Goal: Task Accomplishment & Management: Manage account settings

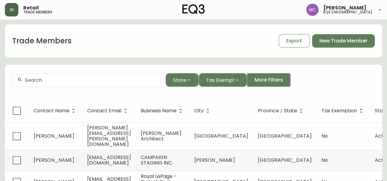
click at [13, 8] on icon "button" at bounding box center [11, 9] width 5 height 5
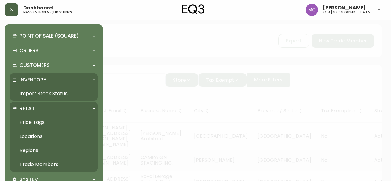
click at [34, 93] on link "Import Stock Status" at bounding box center [54, 94] width 88 height 14
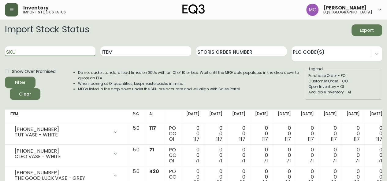
click at [32, 47] on input "SKU" at bounding box center [50, 51] width 91 height 10
paste input "2030-601-1"
type input "2030-601-1"
click at [5, 77] on button "Filter" at bounding box center [20, 83] width 31 height 12
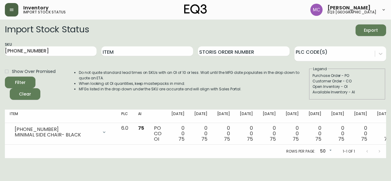
click at [371, 85] on div "Open Inventory - OI" at bounding box center [348, 87] width 70 height 6
drag, startPoint x: 34, startPoint y: 52, endPoint x: 0, endPoint y: 42, distance: 35.9
click at [0, 42] on main "Import Stock Status Export SKU 2030-601-1 Item Storis Order Number PLC Code(s) …" at bounding box center [195, 89] width 391 height 139
paste input "7130-430-13"
type input "7130-430-13"
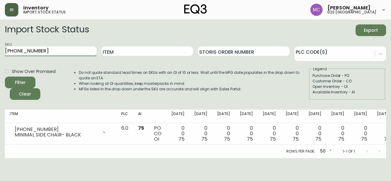
click at [5, 77] on button "Filter" at bounding box center [20, 83] width 31 height 12
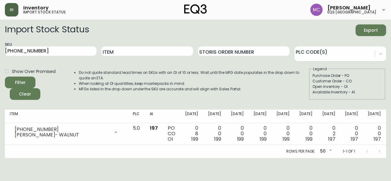
click at [375, 91] on div "Available Inventory - AI" at bounding box center [348, 93] width 70 height 6
drag, startPoint x: 46, startPoint y: 52, endPoint x: 0, endPoint y: 43, distance: 46.8
click at [0, 43] on main "Import Stock Status Export SKU 7130-430-13 Item Storis Order Number PLC Code(s)…" at bounding box center [195, 89] width 391 height 139
paste input "7130-415-13"
type input "7130-415-13"
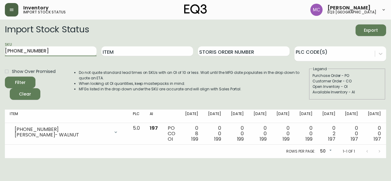
click at [5, 77] on button "Filter" at bounding box center [20, 83] width 31 height 12
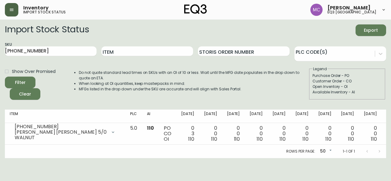
click at [366, 86] on div "Open Inventory - OI" at bounding box center [348, 87] width 70 height 6
drag, startPoint x: 36, startPoint y: 54, endPoint x: 0, endPoint y: 47, distance: 37.1
click at [0, 47] on main "Import Stock Status Export SKU 7130-415-13 Item Storis Order Number PLC Code(s)…" at bounding box center [195, 89] width 391 height 139
paste input "7130-425-13"
type input "7130-425-13"
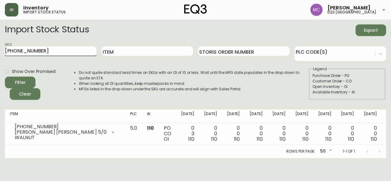
click at [5, 77] on button "Filter" at bounding box center [20, 83] width 31 height 12
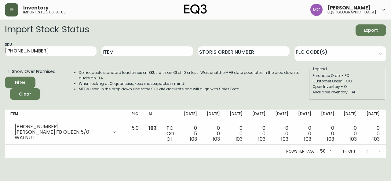
click at [385, 83] on fieldset "Legend Purchase Order - PO Customer Order - CO Open Inventory - OI Available In…" at bounding box center [347, 83] width 76 height 34
drag, startPoint x: 46, startPoint y: 50, endPoint x: 0, endPoint y: 51, distance: 46.2
click at [0, 51] on main "Import Stock Status Export SKU 7130-425-13 Item Storis Order Number PLC Code(s)…" at bounding box center [195, 89] width 391 height 139
paste input "3050-453-1"
type input "3050-453-1"
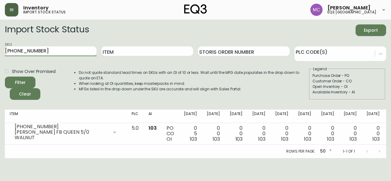
click at [5, 77] on button "Filter" at bounding box center [20, 83] width 31 height 12
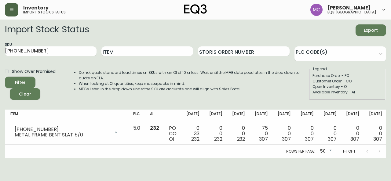
click at [365, 85] on div "Open Inventory - OI" at bounding box center [348, 87] width 70 height 6
click at [13, 11] on icon "button" at bounding box center [12, 10] width 4 height 2
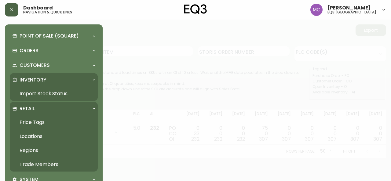
click at [44, 97] on link "Import Stock Status" at bounding box center [54, 94] width 88 height 14
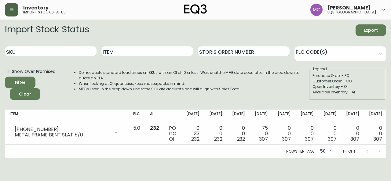
click at [8, 11] on button "button" at bounding box center [11, 9] width 13 height 13
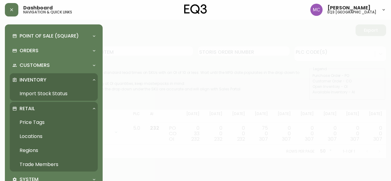
click at [32, 164] on link "Trade Members" at bounding box center [54, 165] width 88 height 14
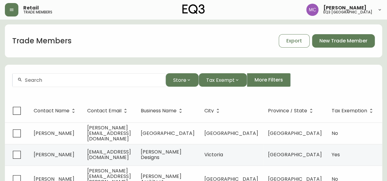
click at [43, 80] on input "text" at bounding box center [93, 80] width 136 height 6
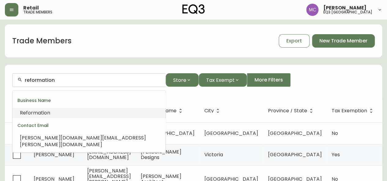
click at [36, 114] on span "Reformation" at bounding box center [35, 112] width 30 height 7
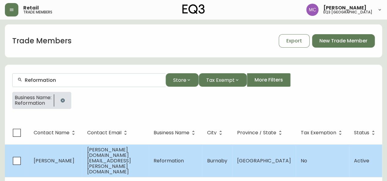
type input "Reformation"
click at [56, 157] on span "Ashley Kim" at bounding box center [54, 160] width 41 height 7
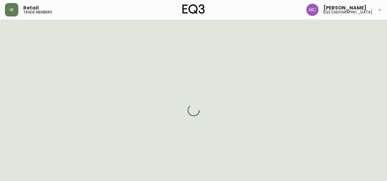
select select "BC"
select select "CA"
select select "CA_EN"
select select "Social Media"
select select "Interior Designer"
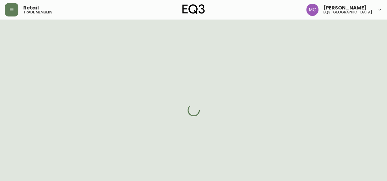
select select "cjw10z96p001r6gs00juufhhe"
select select "false"
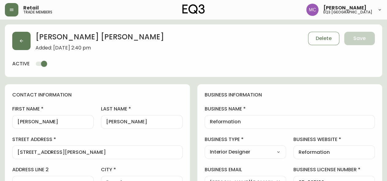
click at [374, 94] on h4 "business information" at bounding box center [290, 95] width 170 height 7
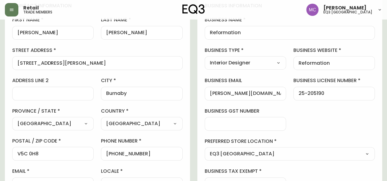
scroll to position [89, 0]
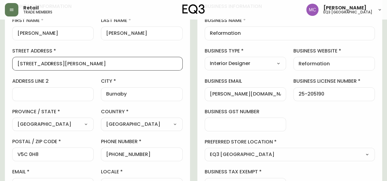
drag, startPoint x: 100, startPoint y: 67, endPoint x: 3, endPoint y: 64, distance: 96.7
click at [3, 64] on main "Ashley Kim Added: July 3, 2025 at 2:40 pm Delete Save active contact informatio…" at bounding box center [193, 166] width 387 height 471
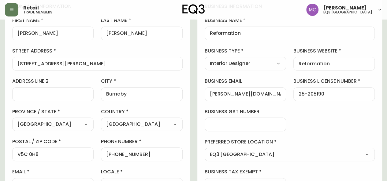
click at [2, 130] on main "Ashley Kim Added: July 3, 2025 at 2:40 pm Delete Save active contact informatio…" at bounding box center [193, 166] width 387 height 471
drag, startPoint x: 51, startPoint y: 156, endPoint x: 0, endPoint y: 155, distance: 50.8
click at [0, 155] on main "Ashley Kim Added: July 3, 2025 at 2:40 pm Delete Save active contact informatio…" at bounding box center [193, 166] width 387 height 471
click at [2, 126] on main "Ashley Kim Added: July 3, 2025 at 2:40 pm Delete Save active contact informatio…" at bounding box center [193, 166] width 387 height 471
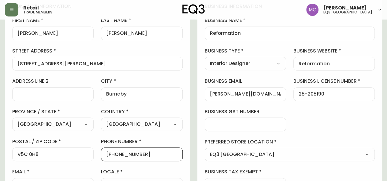
drag, startPoint x: 141, startPoint y: 154, endPoint x: 109, endPoint y: 154, distance: 32.7
click at [109, 154] on input "+17789995442" at bounding box center [141, 155] width 71 height 6
click at [368, 110] on div "business information business name Reformation business type Interior Designer …" at bounding box center [289, 97] width 185 height 203
click at [146, 153] on input "+17789995442" at bounding box center [141, 155] width 71 height 6
click at [365, 112] on div "business information business name Reformation business type Interior Designer …" at bounding box center [289, 97] width 185 height 203
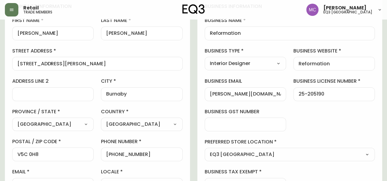
drag, startPoint x: 208, startPoint y: 95, endPoint x: 241, endPoint y: 94, distance: 33.3
click at [241, 94] on div "ashley.kim@thereformation.us" at bounding box center [245, 94] width 81 height 14
click at [241, 94] on input "ashley.kim@thereformation.us" at bounding box center [245, 94] width 71 height 6
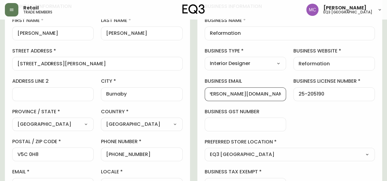
click at [241, 94] on input "ashley.kim@thereformation.us" at bounding box center [245, 94] width 71 height 6
click at [371, 86] on div "business license number 25-205190" at bounding box center [333, 89] width 81 height 23
click at [7, 9] on button "button" at bounding box center [11, 9] width 13 height 13
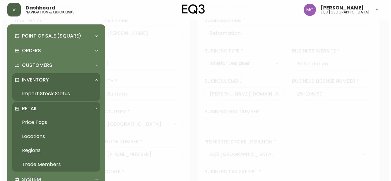
scroll to position [89, 0]
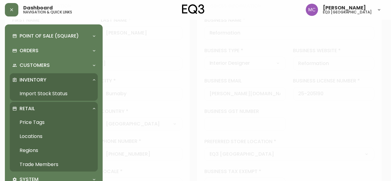
click at [32, 94] on link "Import Stock Status" at bounding box center [54, 94] width 88 height 14
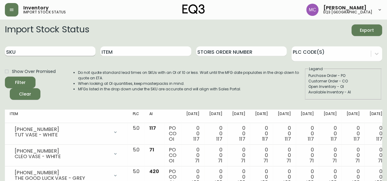
click at [32, 52] on input "SKU" at bounding box center [50, 51] width 91 height 10
paste input "3130-204-6"
type input "3130-204-6"
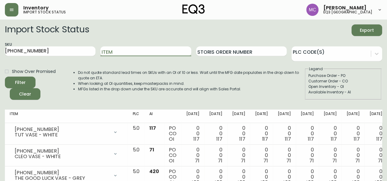
click at [5, 77] on button "Filter" at bounding box center [20, 83] width 31 height 12
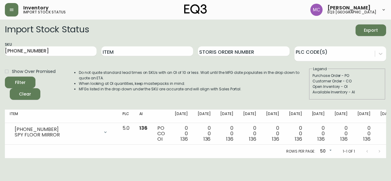
click at [367, 87] on div "Open Inventory - OI" at bounding box center [348, 87] width 70 height 6
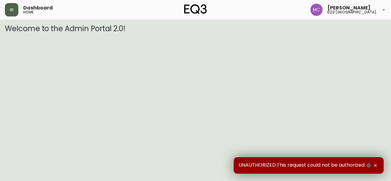
click at [10, 7] on icon "button" at bounding box center [11, 9] width 5 height 5
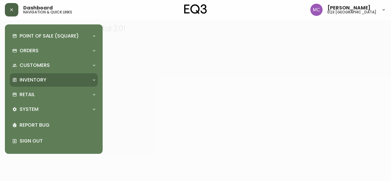
click at [26, 80] on p "Inventory" at bounding box center [33, 80] width 27 height 7
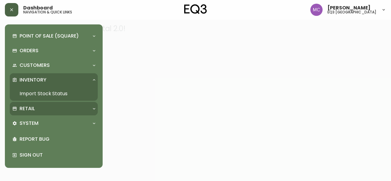
click at [28, 109] on p "Retail" at bounding box center [27, 108] width 15 height 7
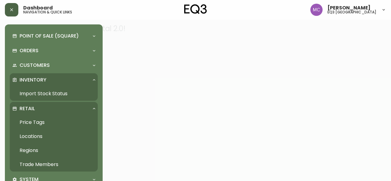
click at [28, 109] on p "Retail" at bounding box center [27, 108] width 15 height 7
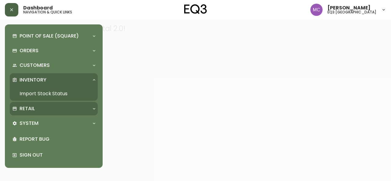
click at [28, 109] on p "Retail" at bounding box center [27, 108] width 15 height 7
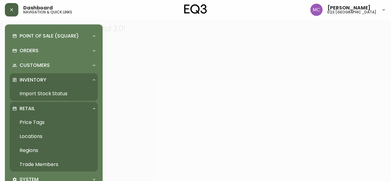
click at [42, 163] on link "Trade Members" at bounding box center [54, 165] width 88 height 14
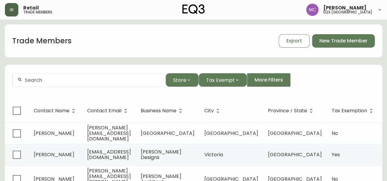
click at [75, 78] on input "text" at bounding box center [93, 80] width 136 height 6
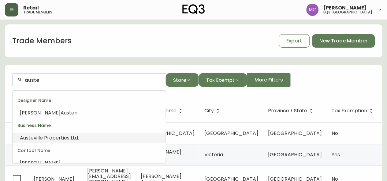
click at [41, 137] on span "ville Properties Ltd." at bounding box center [56, 138] width 45 height 7
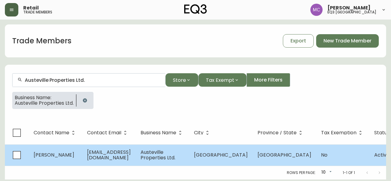
type input "Austeville Properties Ltd."
click at [112, 157] on span "info@aplbc.com" at bounding box center [109, 155] width 44 height 13
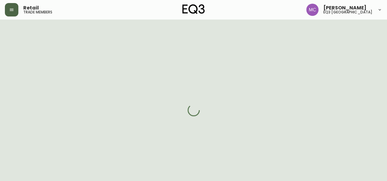
select select "BC"
select select "CA"
select select "CA_EN"
select select "Other"
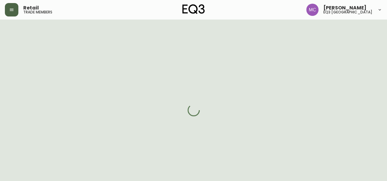
select select "cjw10z96p001r6gs00juufhhe"
select select "false"
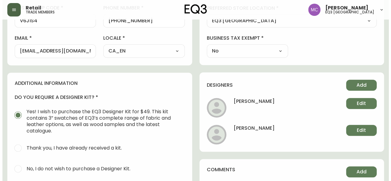
scroll to position [223, 0]
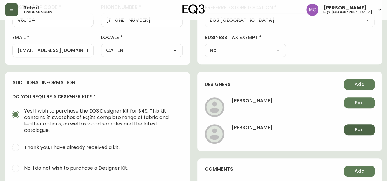
click at [356, 129] on span "Edit" at bounding box center [359, 130] width 9 height 7
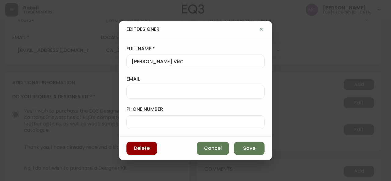
click at [166, 33] on div "Edit Designer" at bounding box center [195, 29] width 153 height 17
click at [220, 149] on span "Cancel" at bounding box center [213, 148] width 18 height 7
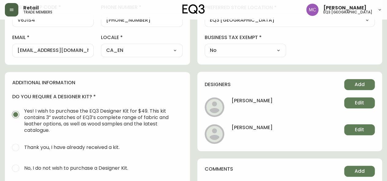
click at [11, 7] on icon "button" at bounding box center [11, 9] width 5 height 5
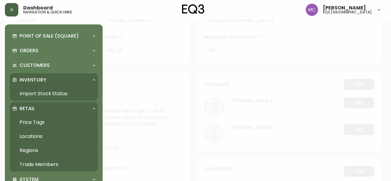
scroll to position [223, 0]
click at [44, 162] on link "Trade Members" at bounding box center [54, 165] width 88 height 14
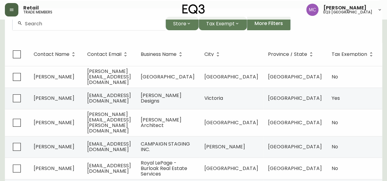
scroll to position [55, 0]
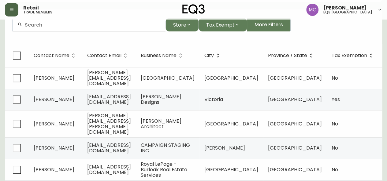
click at [32, 23] on input "text" at bounding box center [93, 25] width 136 height 6
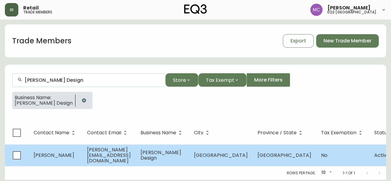
type input "Patricia Neilson Design"
click at [58, 149] on td "Patty Neilson" at bounding box center [56, 156] width 54 height 22
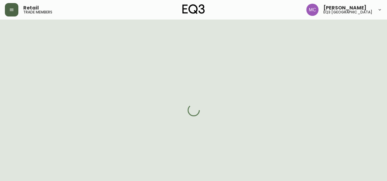
select select "BC"
select select "CA"
select select "CA_EN"
select select "Other"
select select "cjw10z96p001r6gs00juufhhe"
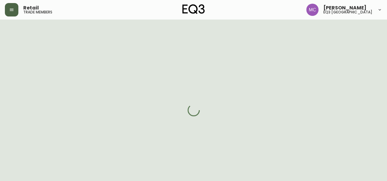
select select "false"
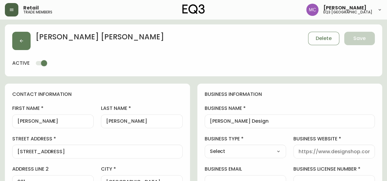
click at [246, 121] on input "Patricia Neilson Design" at bounding box center [290, 122] width 160 height 6
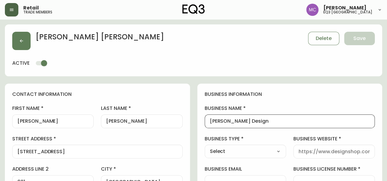
drag, startPoint x: 246, startPoint y: 121, endPoint x: 211, endPoint y: 118, distance: 35.6
click at [211, 119] on input "Patricia Neilson Design" at bounding box center [290, 122] width 160 height 6
type input "PN Design"
click at [365, 39] on span "Save" at bounding box center [359, 38] width 12 height 7
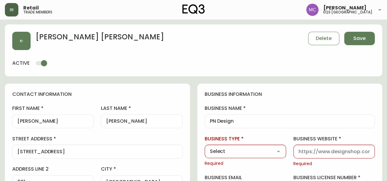
click at [309, 155] on div at bounding box center [333, 152] width 81 height 14
paste input "http://pndesign.ca/"
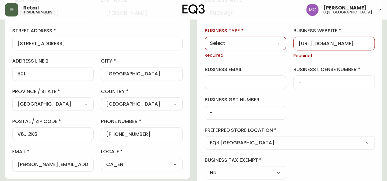
scroll to position [111, 0]
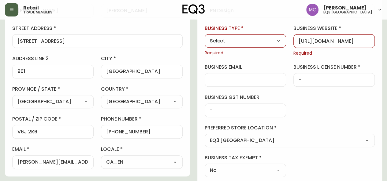
type input "http://pndesign.ca/"
drag, startPoint x: 74, startPoint y: 163, endPoint x: 0, endPoint y: 154, distance: 74.8
click at [0, 154] on main "Patty Neilson Delete Save active contact information first name Patty last name…" at bounding box center [193, 159] width 387 height 501
click at [278, 40] on select "Select Interior Designer Architect Home Builder Contractor Real Estate Agent Ho…" at bounding box center [245, 40] width 81 height 9
select select "Interior Designer"
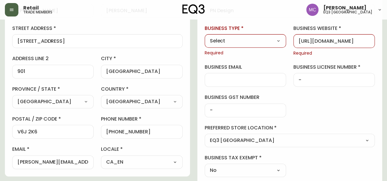
click at [205, 36] on select "Select Interior Designer Architect Home Builder Contractor Real Estate Agent Ho…" at bounding box center [245, 40] width 81 height 9
type input "Interior Designer"
click at [230, 78] on input "business email" at bounding box center [245, 80] width 71 height 6
paste input "designsby.pattyneilson@gmail.com"
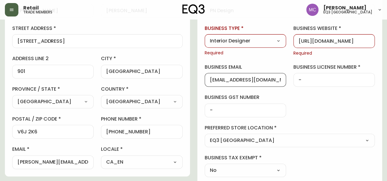
scroll to position [0, 17]
type input "designsby.pattyneilson@gmail.com"
drag, startPoint x: 383, startPoint y: 153, endPoint x: 381, endPoint y: 172, distance: 19.1
click at [381, 172] on main "Patty Neilson Delete Save active contact information first name Patty last name…" at bounding box center [193, 159] width 387 height 501
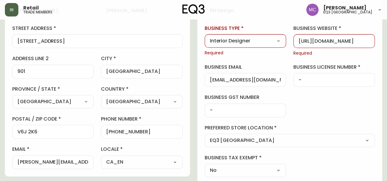
click at [303, 71] on div "business license number -" at bounding box center [333, 75] width 81 height 23
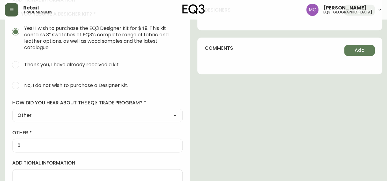
scroll to position [333, 0]
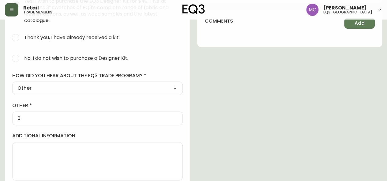
click at [18, 58] on input "No, I do not wish to purchase a Designer Kit." at bounding box center [15, 58] width 13 height 13
radio input "true"
radio input "false"
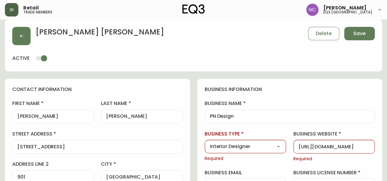
scroll to position [0, 0]
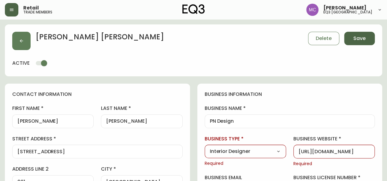
click at [363, 35] on span "Save" at bounding box center [359, 38] width 12 height 7
select select
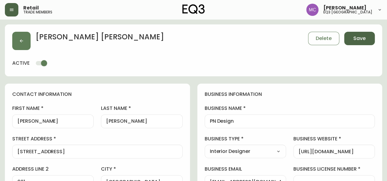
type input "Other"
select select "Other"
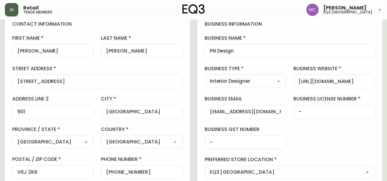
scroll to position [50, 0]
